Goal: Navigation & Orientation: Find specific page/section

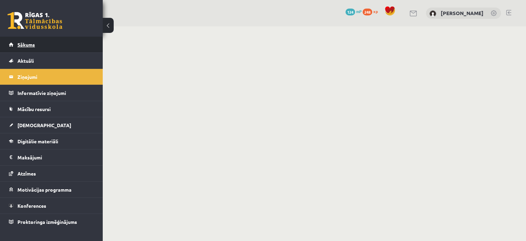
click at [43, 47] on link "Sākums" at bounding box center [51, 45] width 85 height 16
